Goal: Task Accomplishment & Management: Use online tool/utility

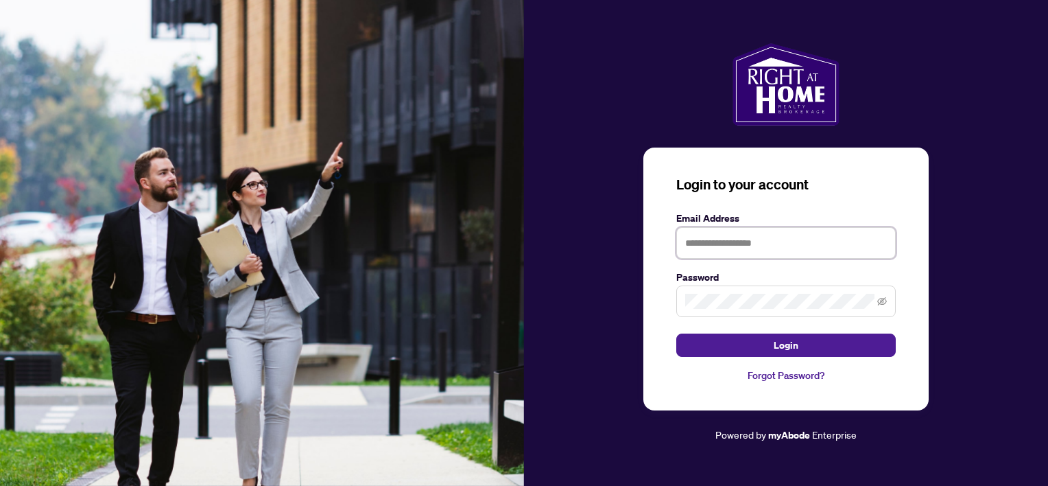
click at [766, 250] on input "text" at bounding box center [786, 243] width 220 height 32
type input "**********"
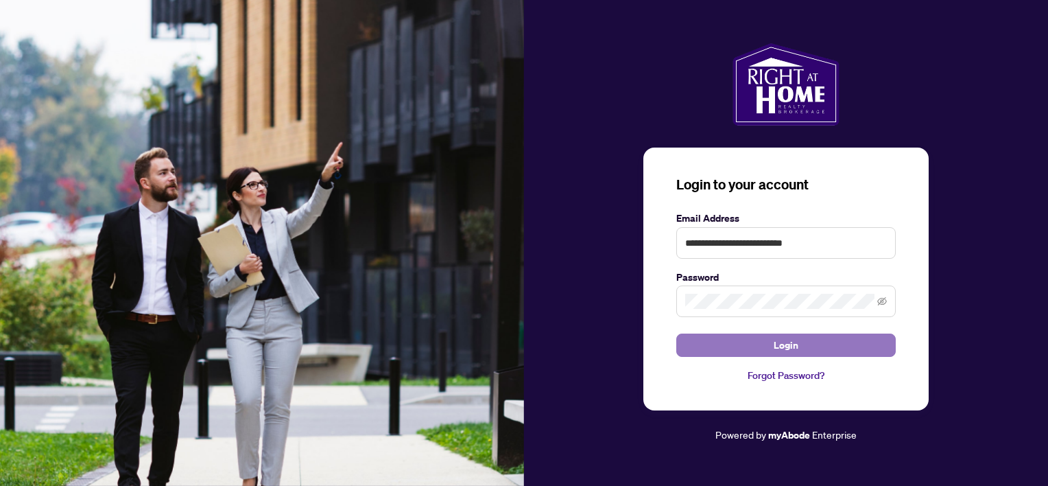
click at [785, 340] on span "Login" at bounding box center [786, 345] width 25 height 22
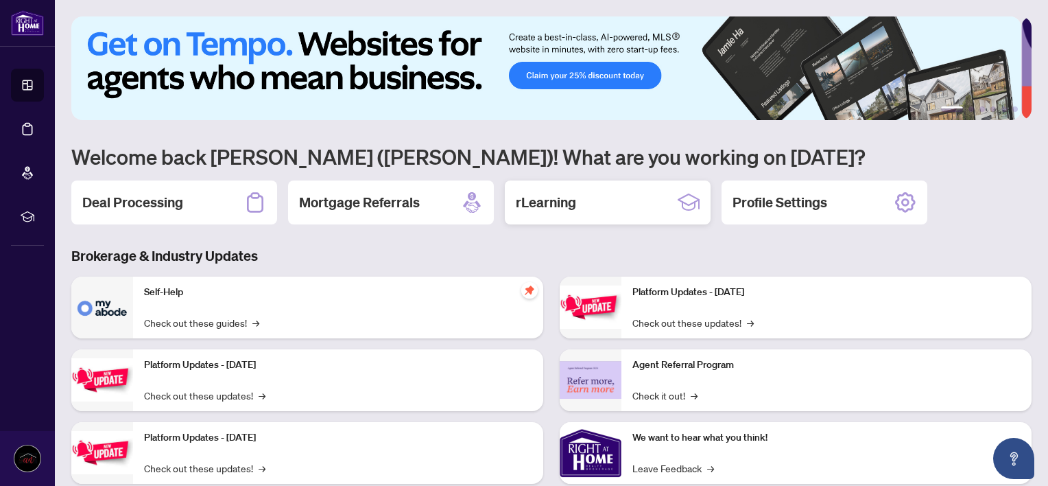
click at [557, 194] on h2 "rLearning" at bounding box center [546, 202] width 60 height 19
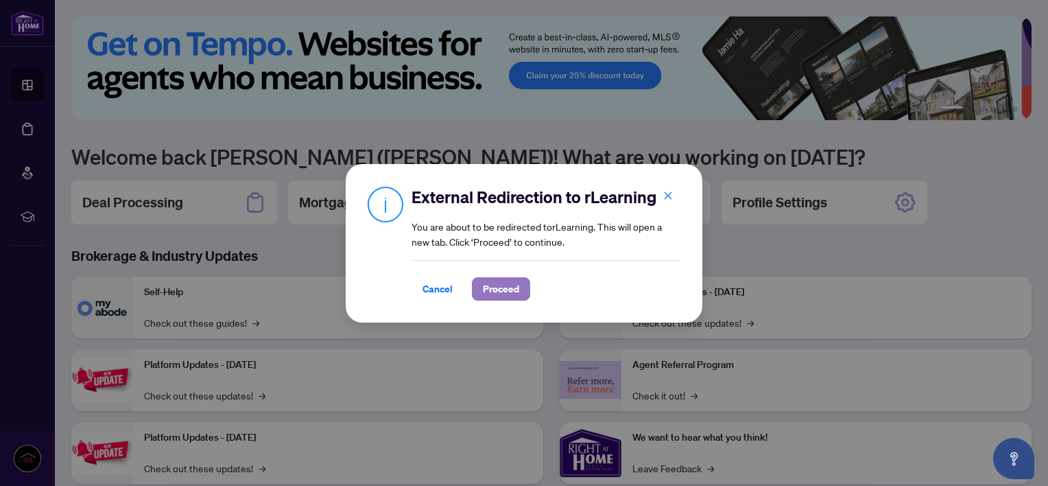
click at [499, 290] on span "Proceed" at bounding box center [501, 289] width 36 height 22
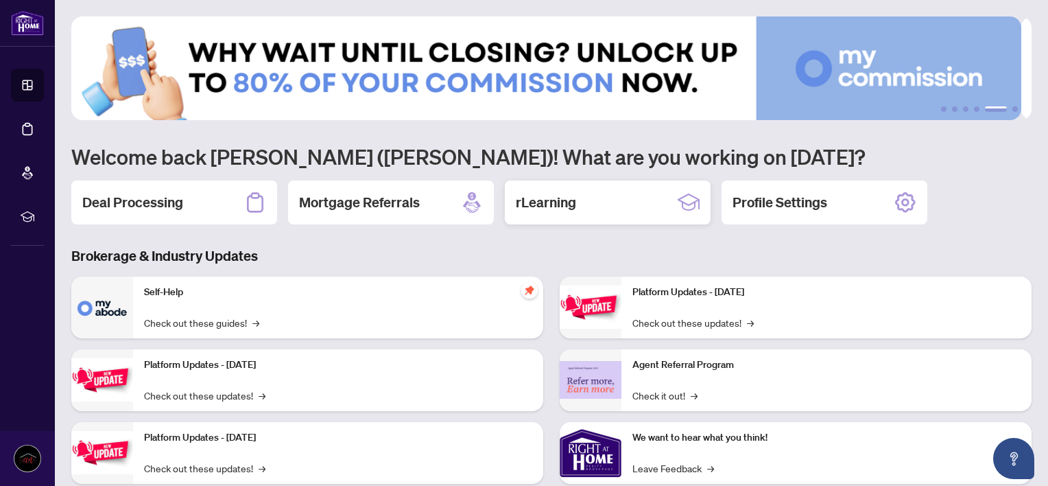
click at [540, 199] on h2 "rLearning" at bounding box center [546, 202] width 60 height 19
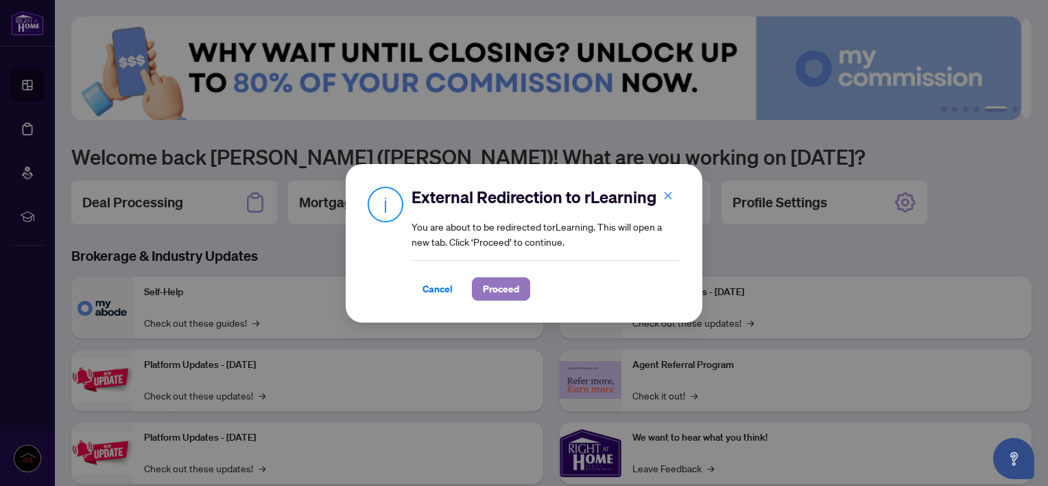
click at [501, 290] on span "Proceed" at bounding box center [501, 289] width 36 height 22
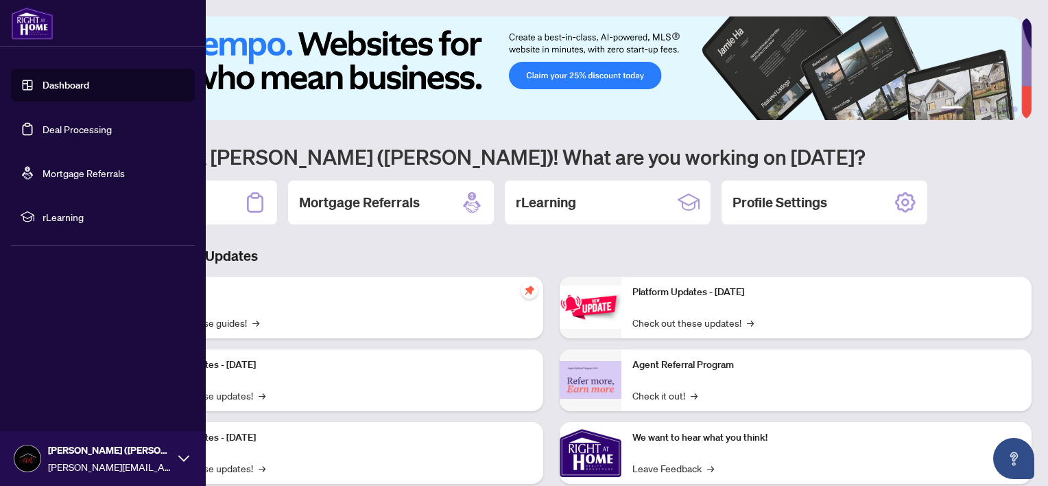
click at [41, 449] on div "[PERSON_NAME] ([PERSON_NAME]) Naccarato [EMAIL_ADDRESS][PERSON_NAME][DOMAIN_NAM…" at bounding box center [103, 458] width 206 height 55
click at [74, 374] on button "Logout" at bounding box center [103, 376] width 184 height 23
